Goal: Navigation & Orientation: Find specific page/section

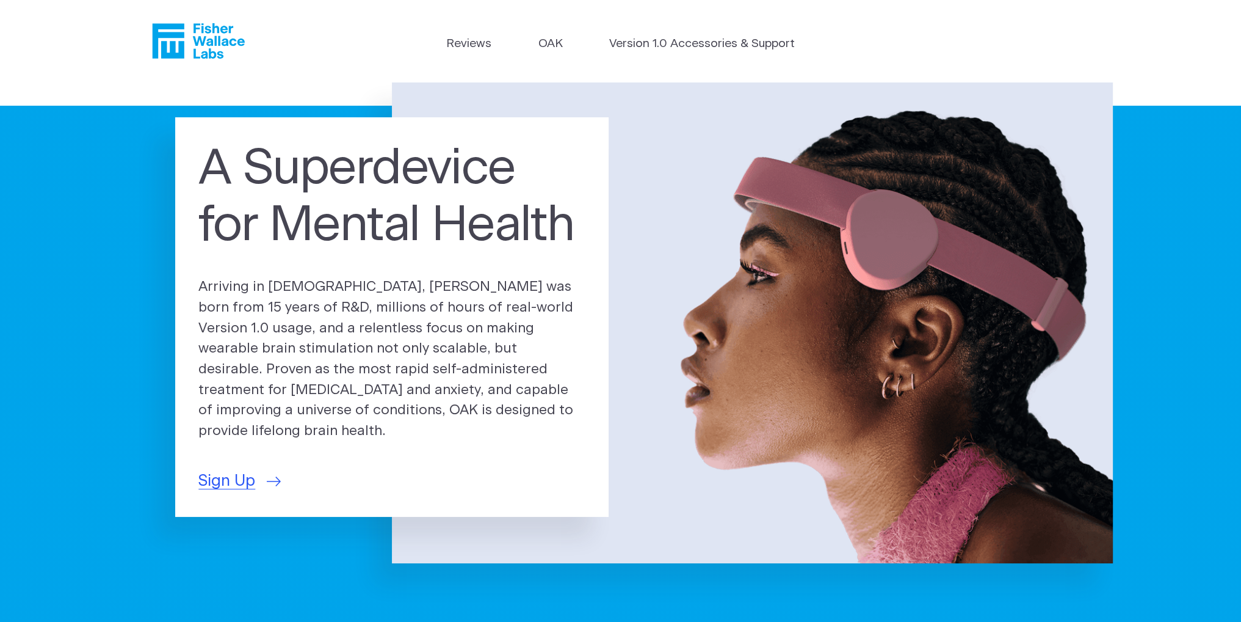
drag, startPoint x: 851, startPoint y: 544, endPoint x: 748, endPoint y: 248, distance: 313.6
click at [482, 43] on link "Reviews" at bounding box center [468, 44] width 45 height 18
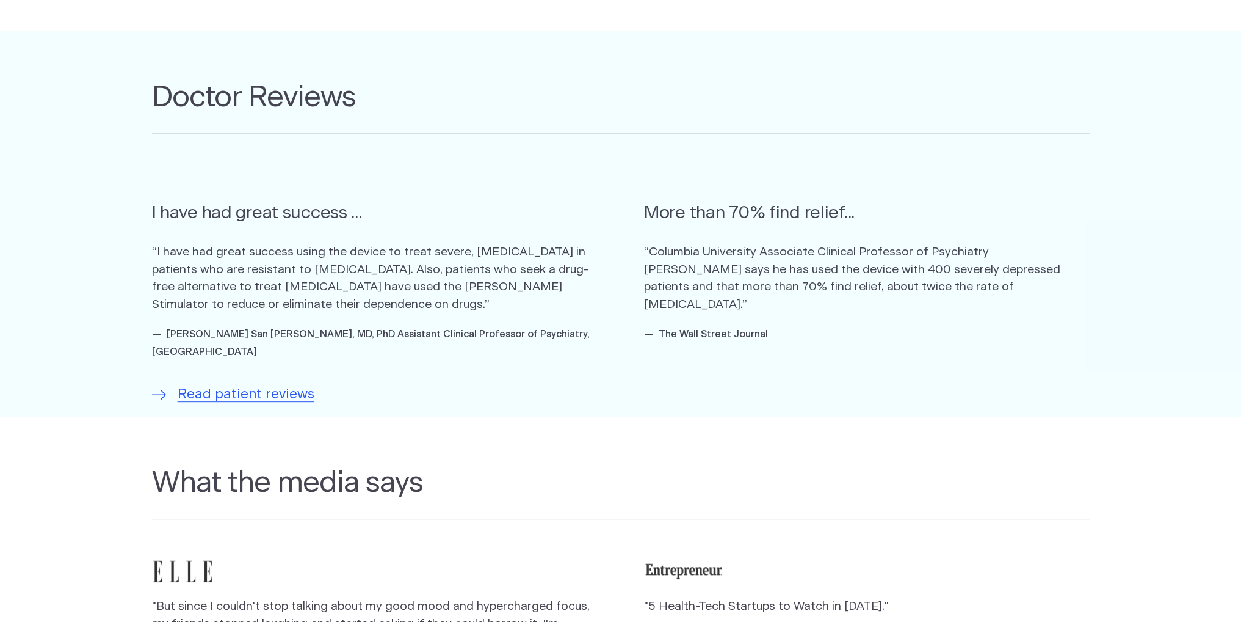
scroll to position [712, 0]
click at [271, 385] on span "Read patient reviews" at bounding box center [246, 395] width 137 height 21
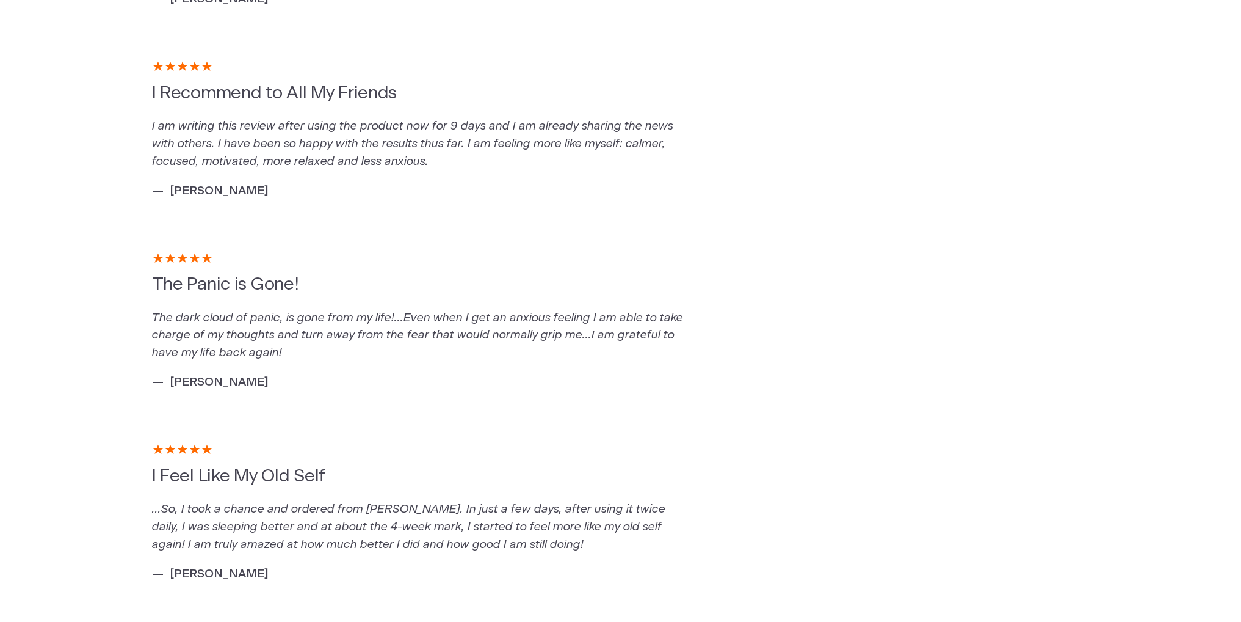
scroll to position [2422, 0]
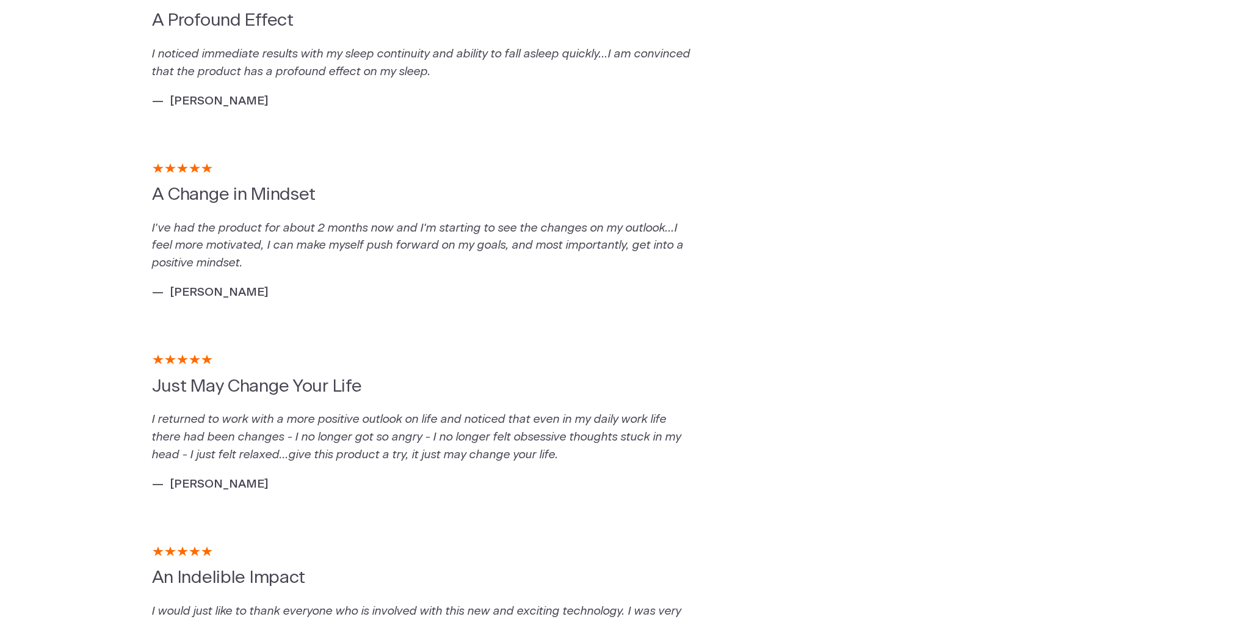
drag, startPoint x: 810, startPoint y: 433, endPoint x: 592, endPoint y: 220, distance: 304.9
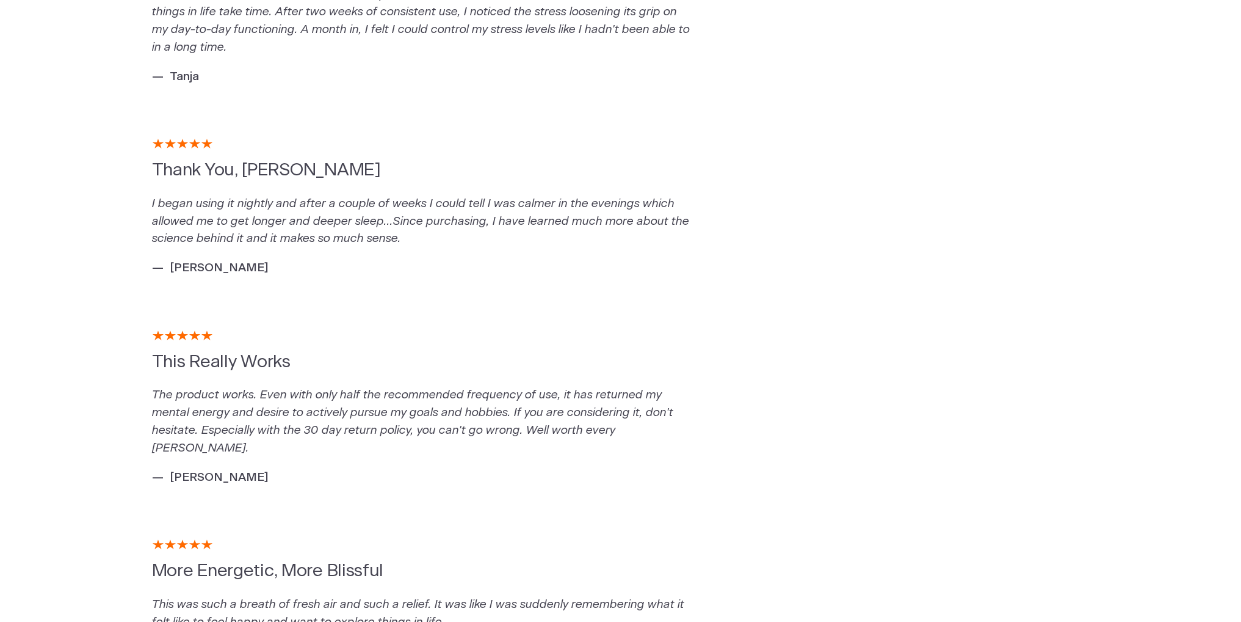
scroll to position [0, 0]
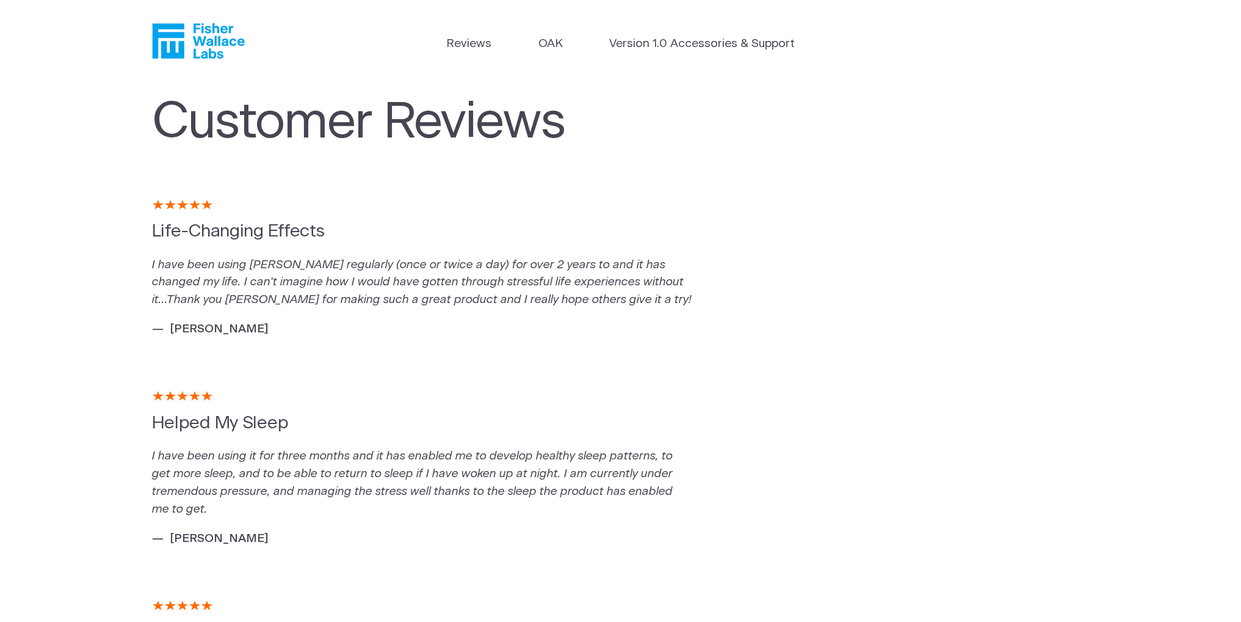
drag, startPoint x: 824, startPoint y: 308, endPoint x: 583, endPoint y: 90, distance: 325.5
click at [545, 48] on link "OAK" at bounding box center [551, 44] width 24 height 18
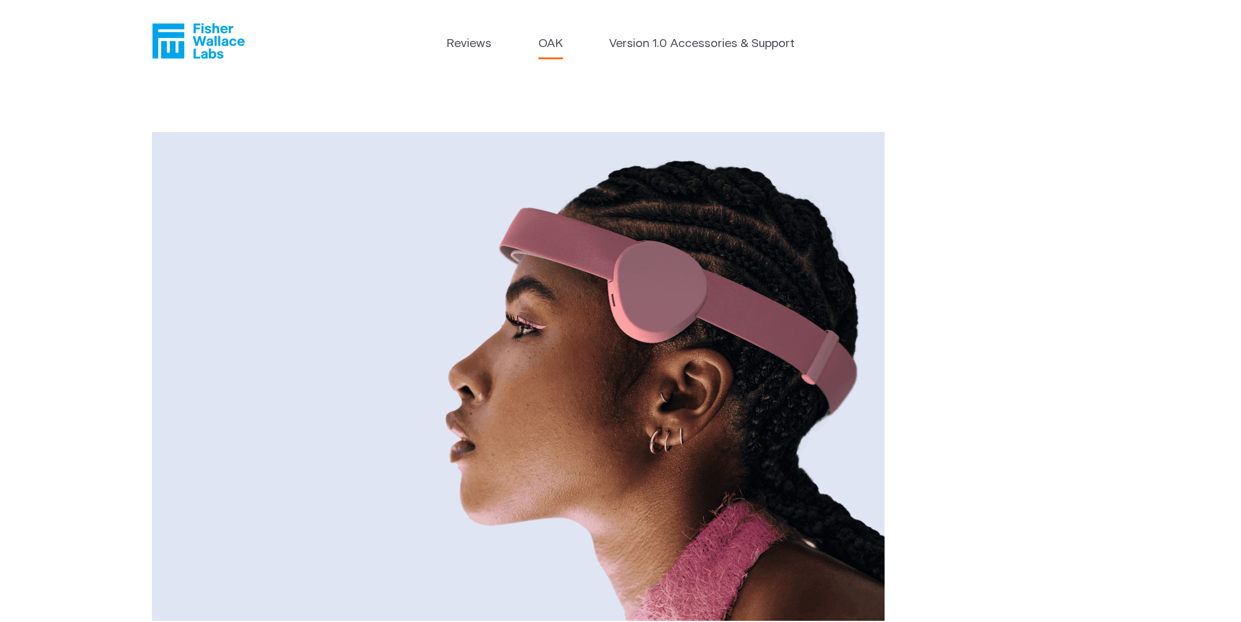
drag, startPoint x: 801, startPoint y: 533, endPoint x: 604, endPoint y: 161, distance: 421.2
click at [661, 47] on link "Version 1.0 Accessories & Support" at bounding box center [702, 44] width 186 height 18
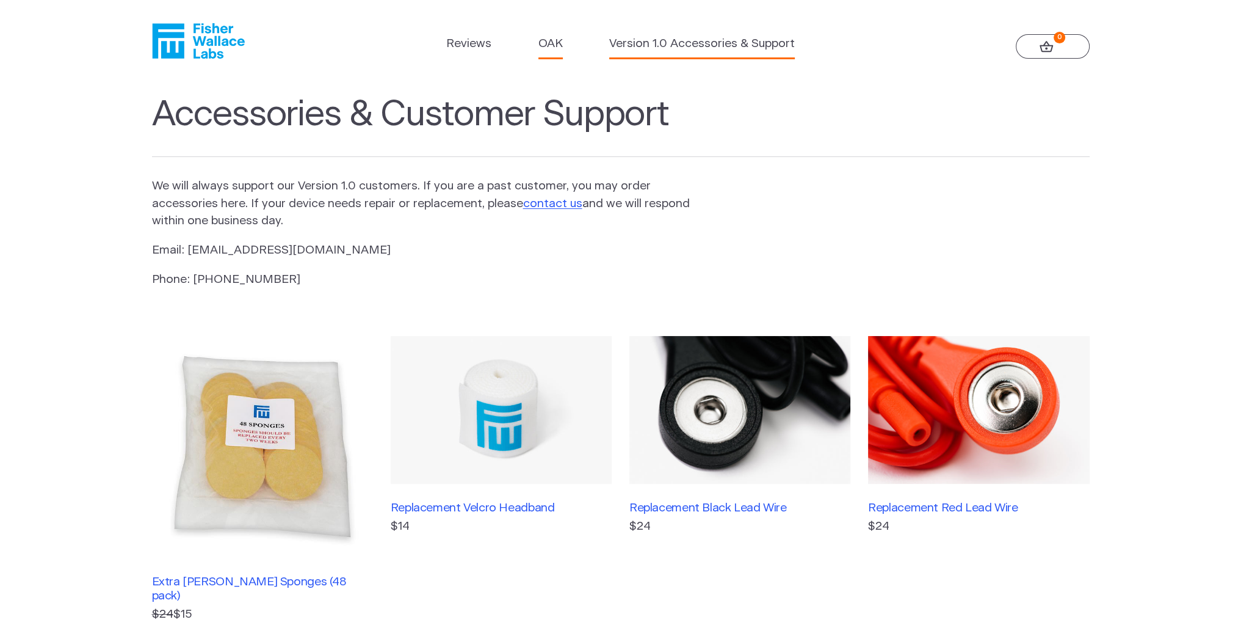
click at [544, 40] on link "OAK" at bounding box center [551, 44] width 24 height 18
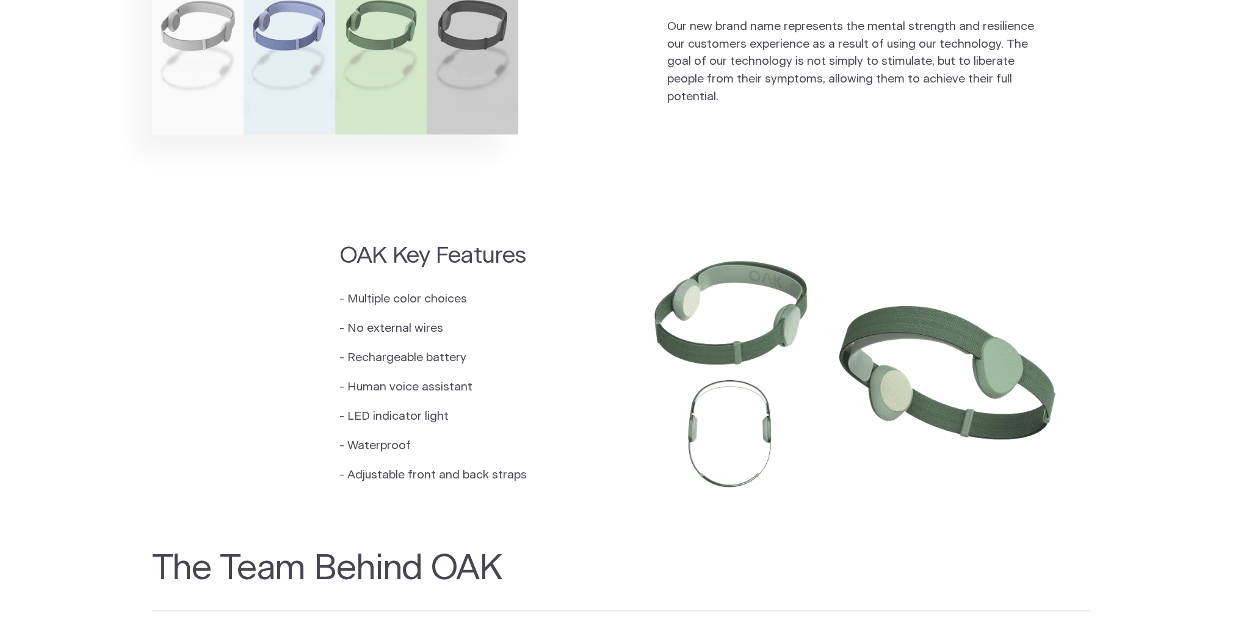
scroll to position [1139, 0]
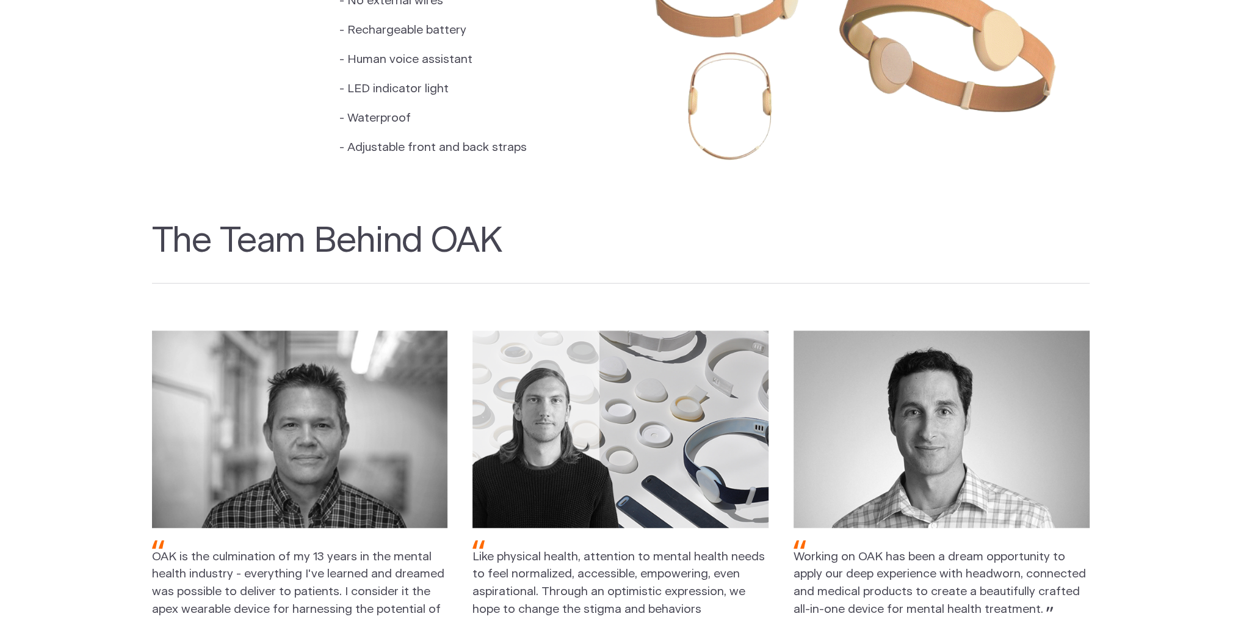
drag, startPoint x: 764, startPoint y: 399, endPoint x: 598, endPoint y: 130, distance: 315.6
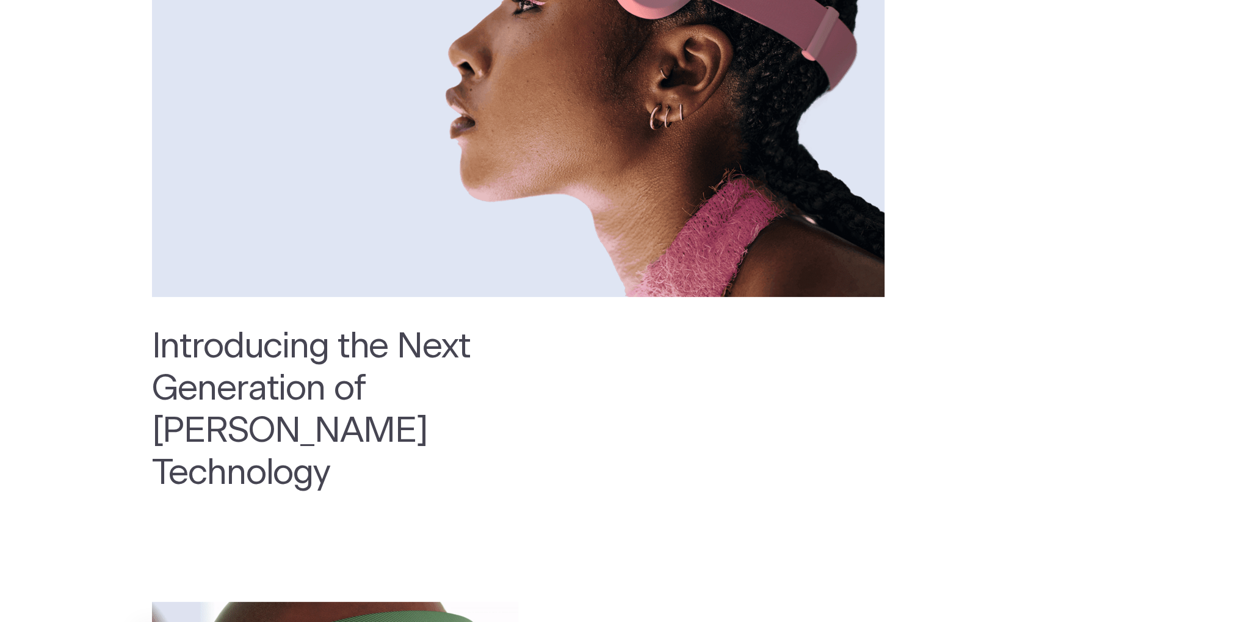
scroll to position [0, 0]
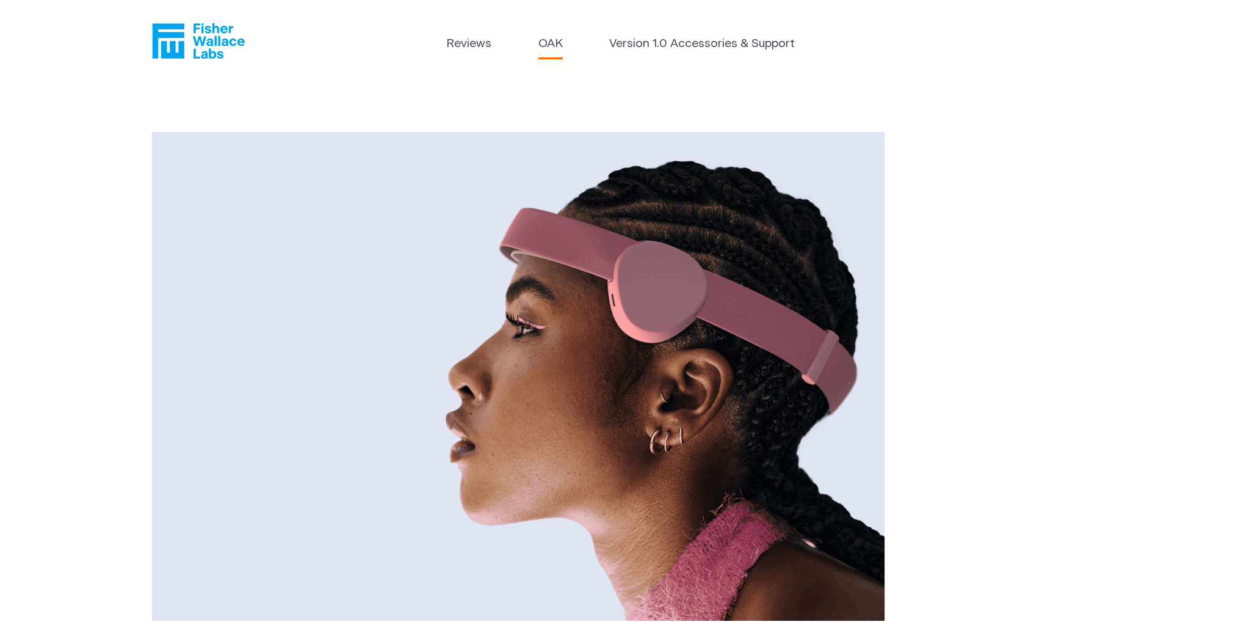
drag, startPoint x: 730, startPoint y: 133, endPoint x: 673, endPoint y: 41, distance: 108.6
click at [667, 43] on link "Version 1.0 Accessories & Support" at bounding box center [702, 44] width 186 height 18
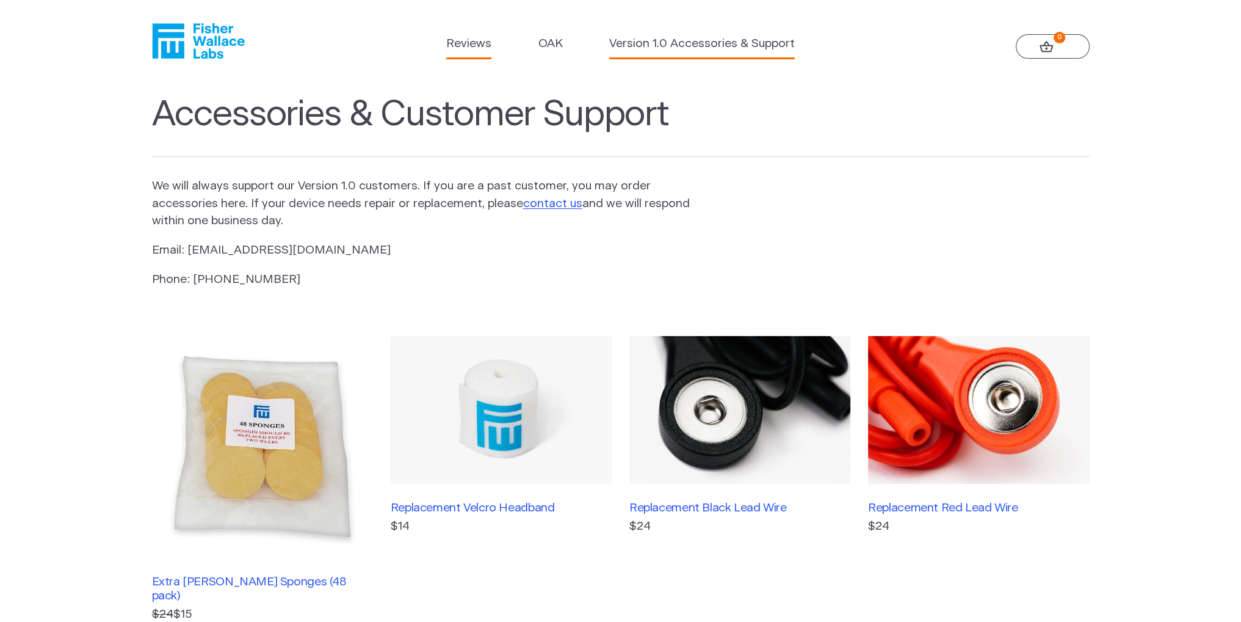
click at [448, 38] on link "Reviews" at bounding box center [468, 44] width 45 height 18
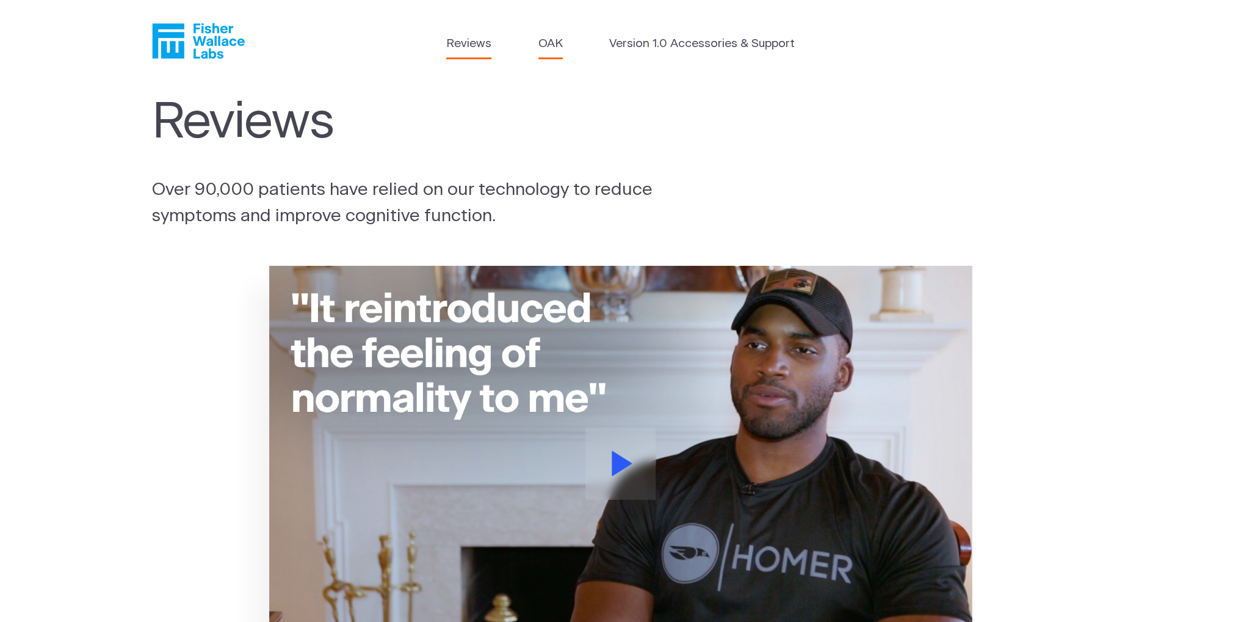
click at [543, 52] on link "OAK" at bounding box center [551, 44] width 24 height 18
